Goal: Task Accomplishment & Management: Manage account settings

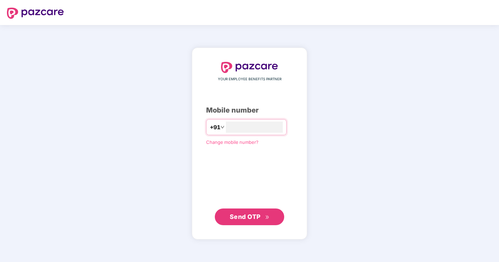
type input "**********"
click at [264, 226] on div "**********" at bounding box center [249, 144] width 115 height 192
click at [264, 219] on span "Send OTP" at bounding box center [250, 216] width 40 height 10
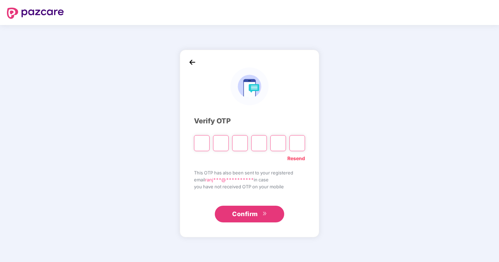
type input "*"
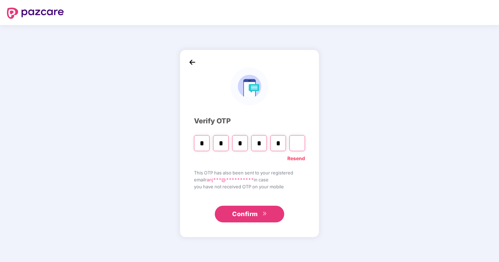
type input "*"
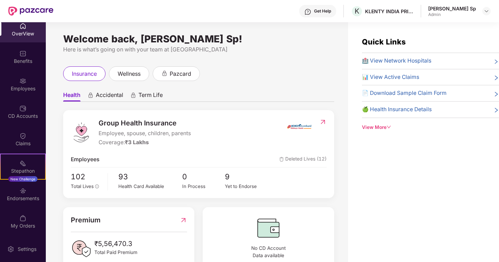
click at [465, 6] on div "[PERSON_NAME] Sp" at bounding box center [453, 8] width 48 height 7
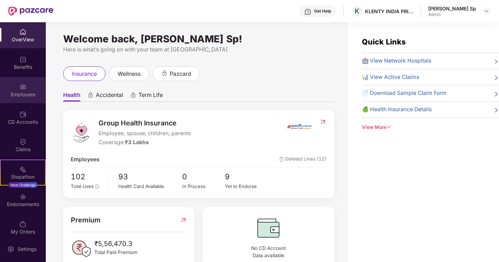
click at [22, 94] on div "Employees" at bounding box center [23, 94] width 46 height 7
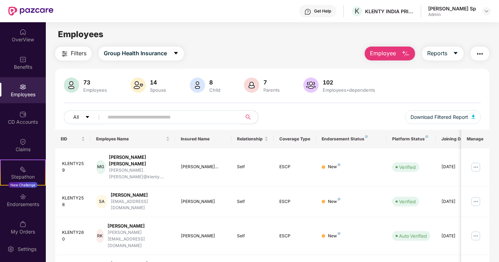
click at [402, 51] on img "button" at bounding box center [406, 54] width 8 height 8
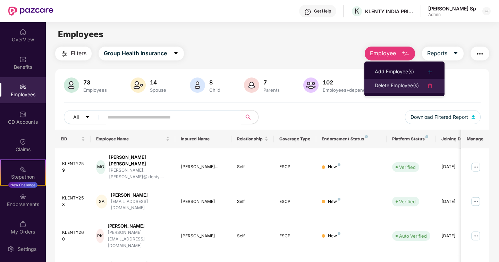
click at [396, 82] on div "Delete Employee(s)" at bounding box center [397, 86] width 44 height 8
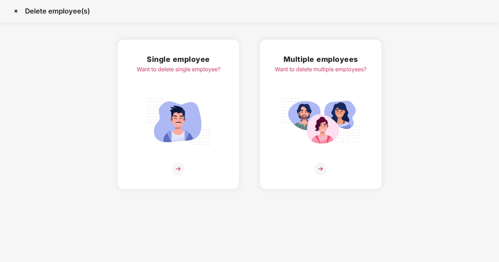
click at [186, 108] on img at bounding box center [179, 121] width 78 height 54
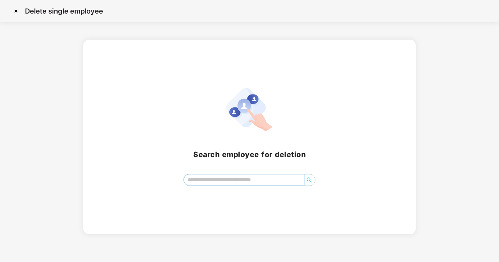
click at [224, 183] on input "search" at bounding box center [244, 179] width 120 height 10
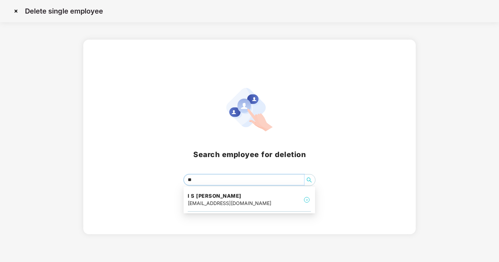
type input "***"
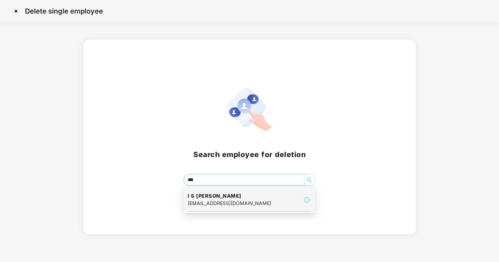
click at [230, 203] on div "[EMAIL_ADDRESS][DOMAIN_NAME]" at bounding box center [230, 203] width 84 height 8
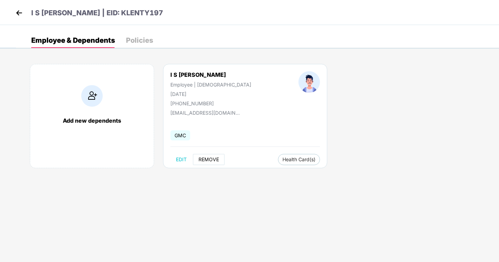
click at [211, 160] on span "REMOVE" at bounding box center [209, 160] width 20 height 6
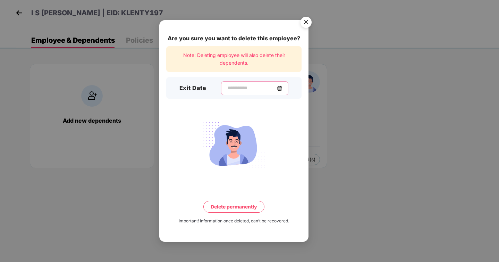
click at [246, 88] on input at bounding box center [252, 87] width 50 height 7
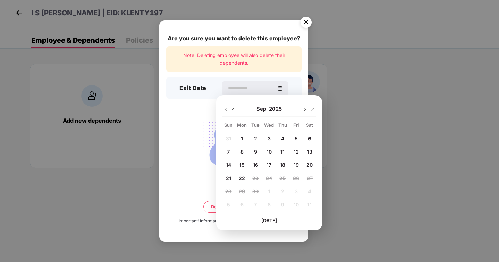
click at [297, 164] on span "19" at bounding box center [296, 165] width 5 height 6
type input "**********"
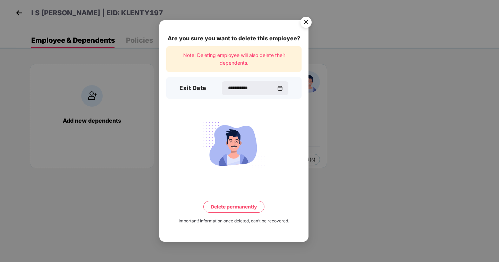
click at [246, 203] on button "Delete permanently" at bounding box center [233, 207] width 61 height 12
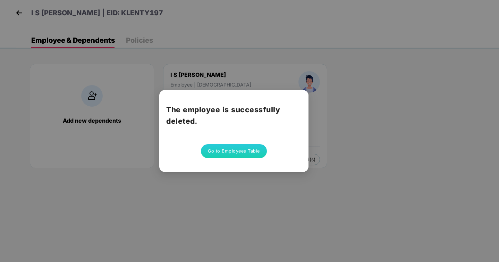
click at [244, 153] on button "Go to Employees Table" at bounding box center [234, 151] width 66 height 14
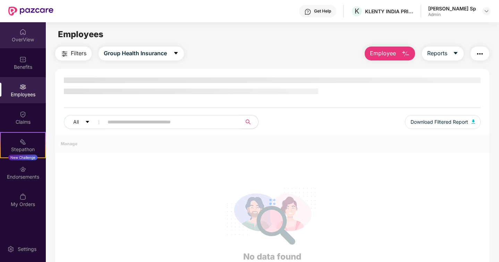
click at [17, 42] on div "OverView" at bounding box center [23, 39] width 46 height 7
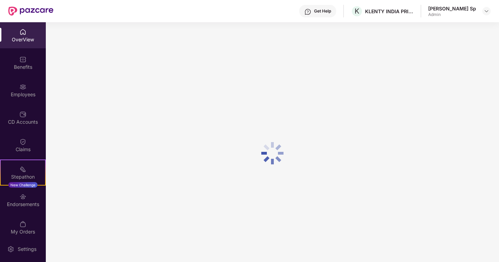
click at [26, 43] on div "OverView" at bounding box center [23, 39] width 46 height 7
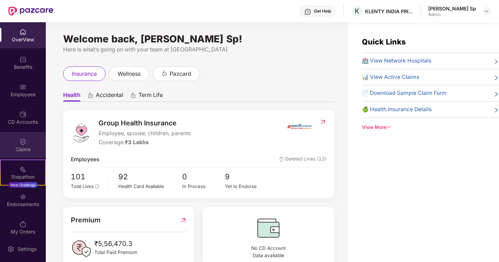
click at [19, 138] on div at bounding box center [22, 141] width 7 height 7
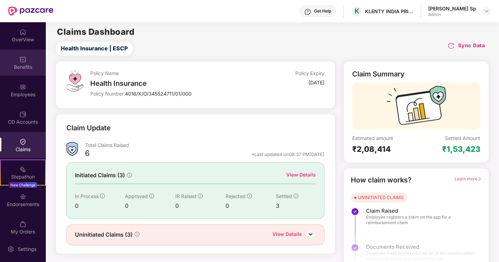
click at [28, 62] on div "Benefits" at bounding box center [23, 63] width 46 height 26
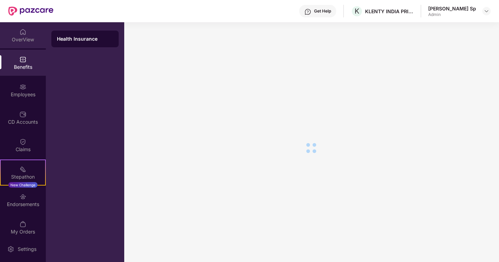
click at [26, 35] on div "OverView" at bounding box center [23, 35] width 46 height 26
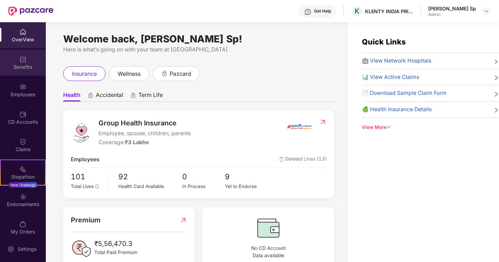
click at [11, 69] on div "Benefits" at bounding box center [23, 67] width 46 height 7
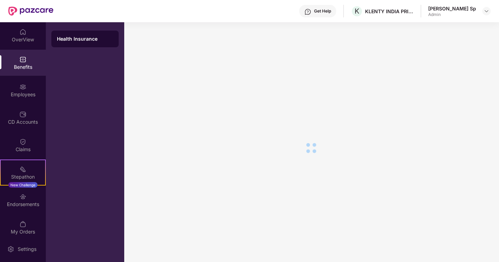
click at [11, 69] on div "Benefits" at bounding box center [23, 67] width 46 height 7
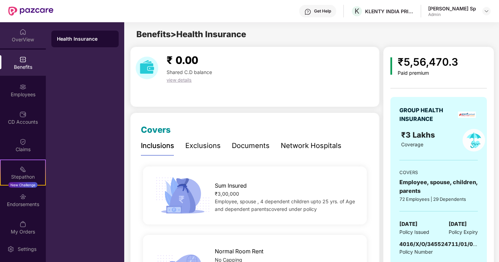
click at [32, 33] on div "OverView" at bounding box center [23, 35] width 46 height 26
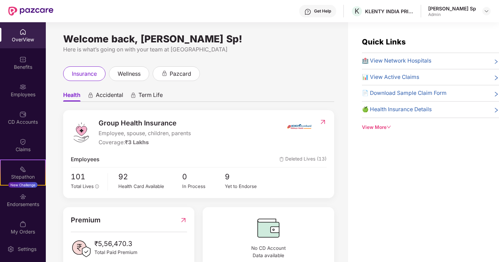
click at [19, 30] on img at bounding box center [22, 31] width 7 height 7
click at [19, 32] on img at bounding box center [22, 31] width 7 height 7
click at [432, 162] on div "Quick Links 🏥 View Network Hospitals 📊 View Active Claims 📄 Download Sample Cla…" at bounding box center [423, 153] width 151 height 262
click at [310, 77] on div "insurance wellness pazcard" at bounding box center [198, 73] width 271 height 15
click at [22, 29] on img at bounding box center [22, 31] width 7 height 7
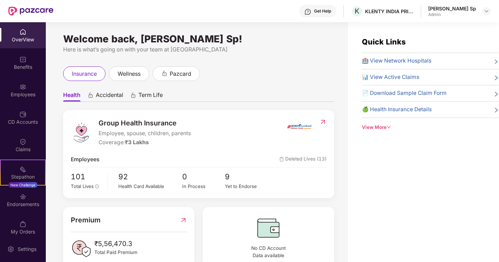
click at [36, 43] on div "OverView" at bounding box center [23, 35] width 46 height 26
